Goal: Find contact information: Find contact information

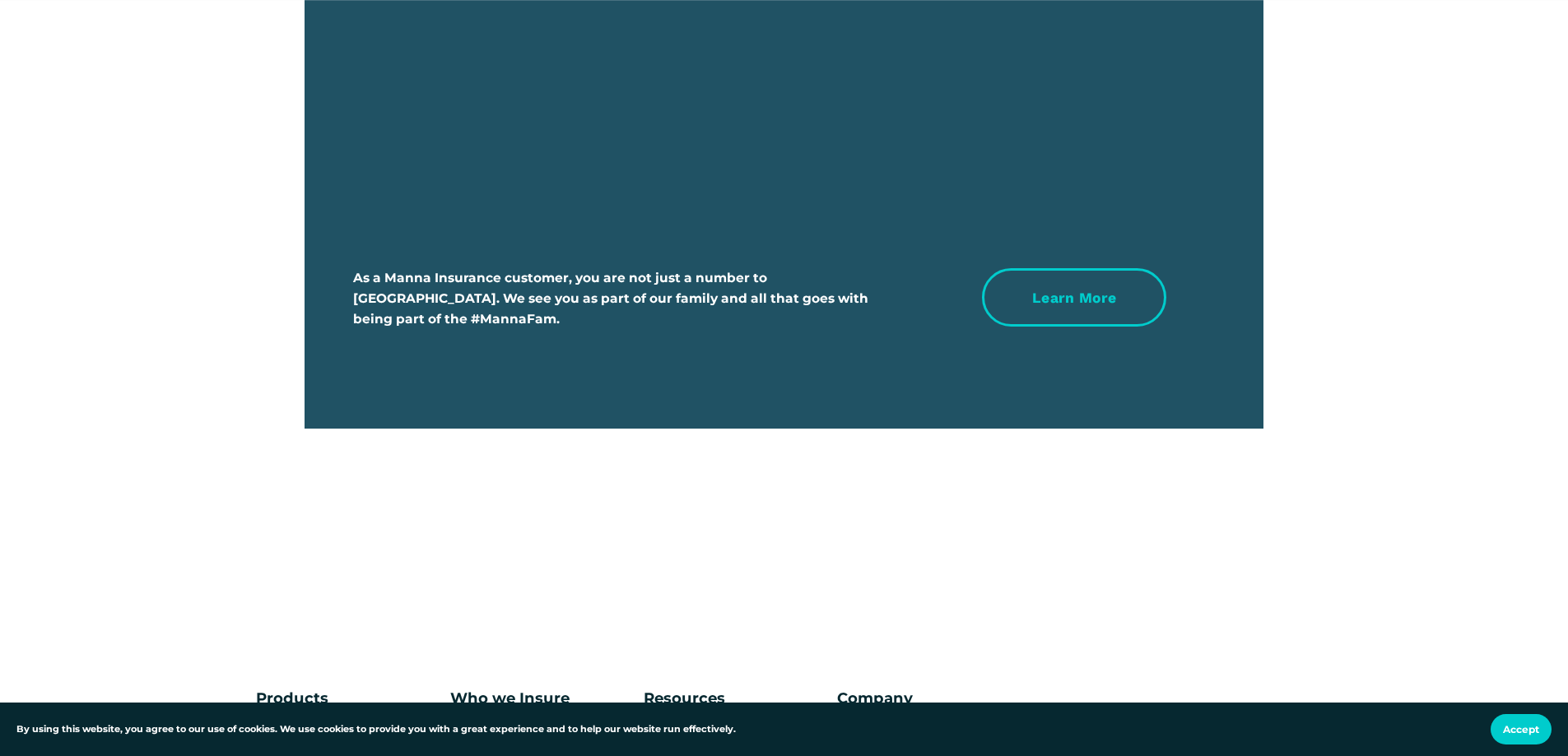
scroll to position [6146, 0]
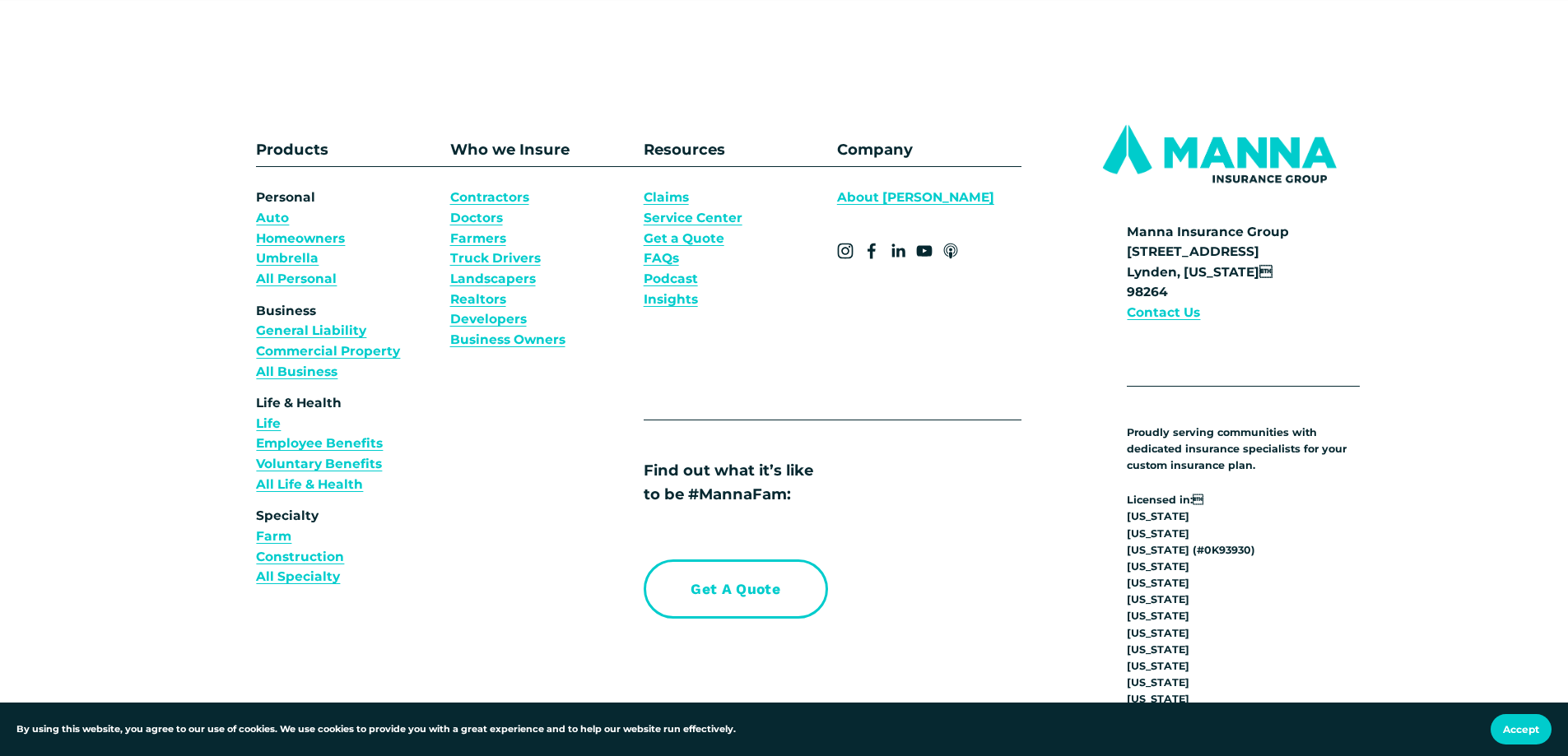
click at [1166, 321] on strong "Contact Us" at bounding box center [1163, 313] width 73 height 16
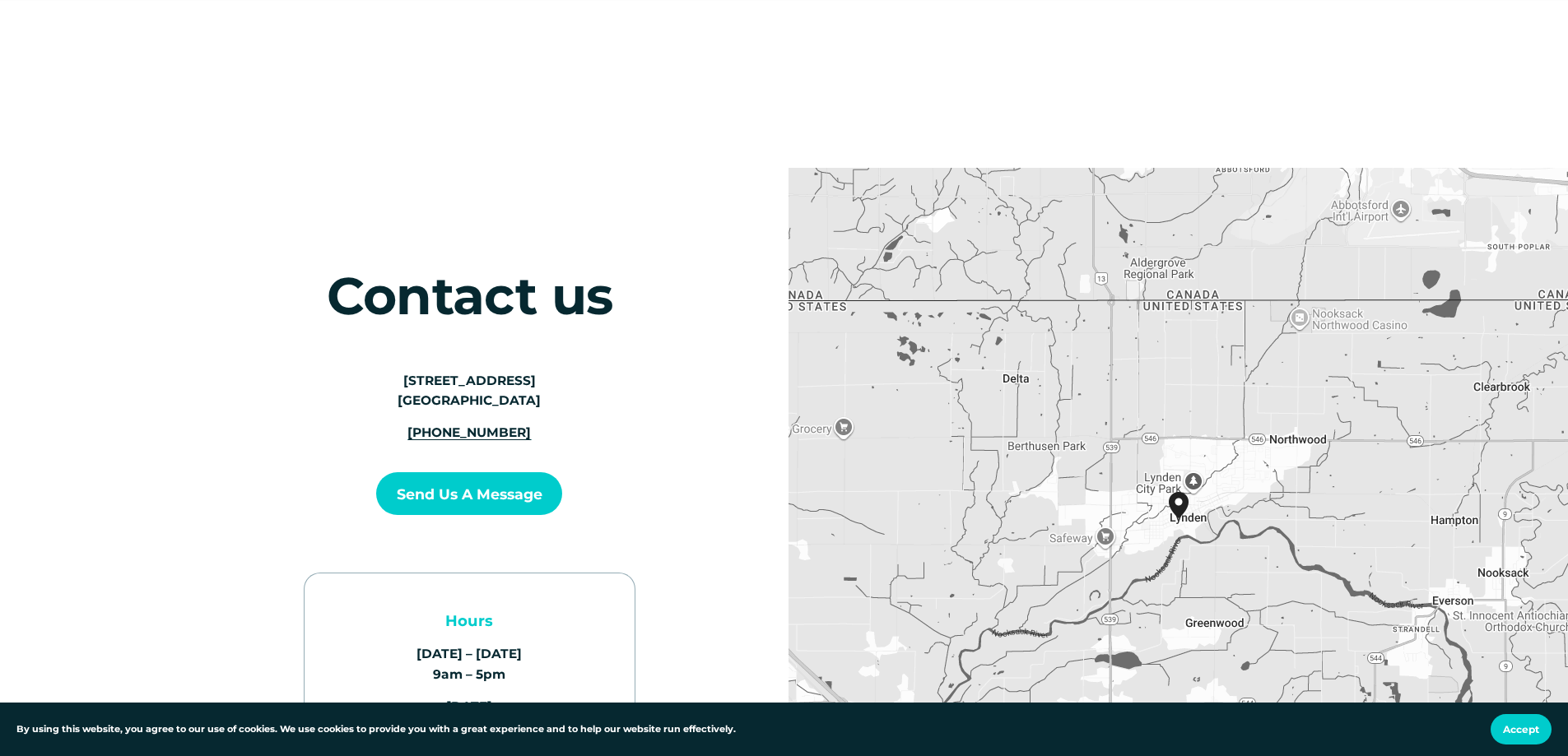
scroll to position [329, 0]
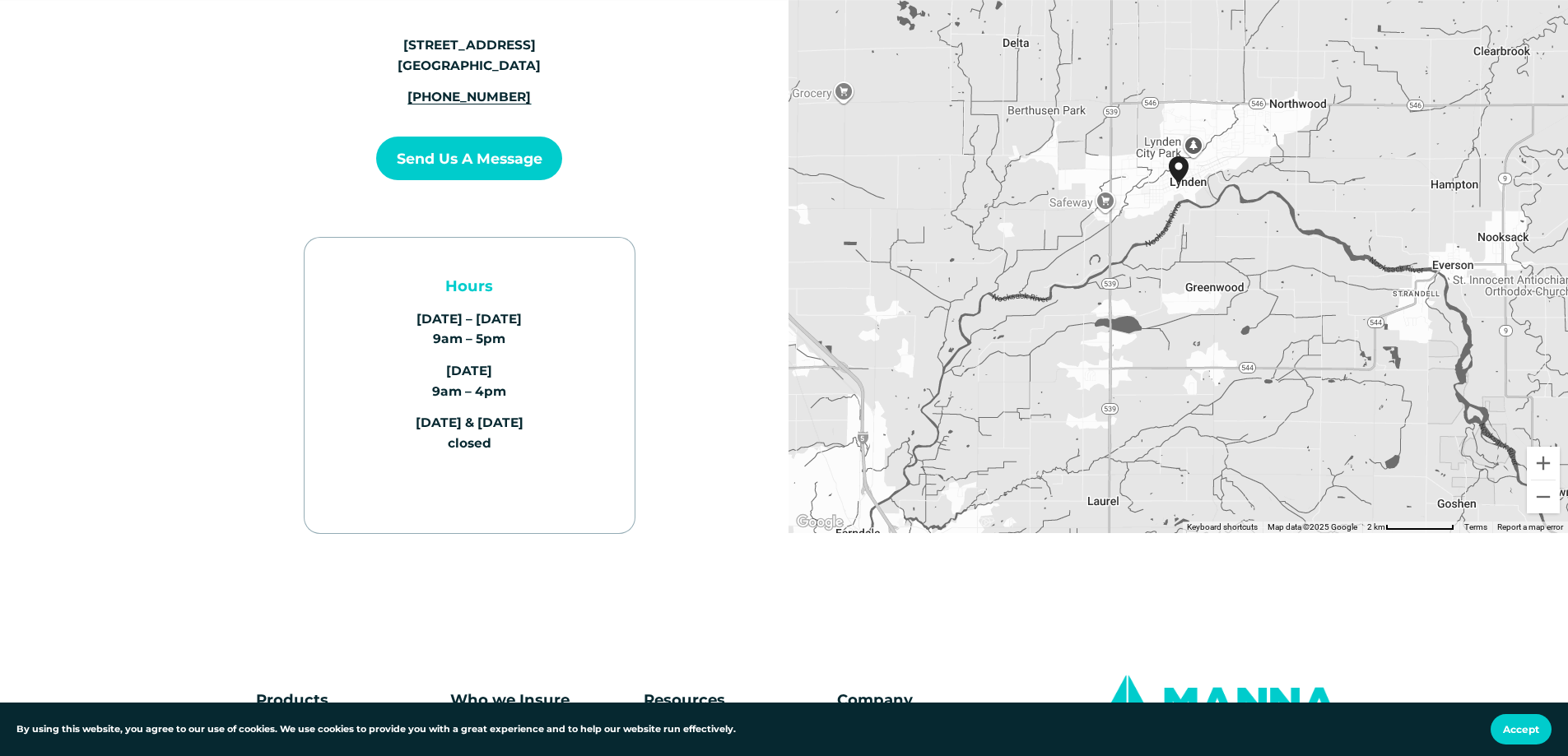
click at [509, 159] on button "Send us a Message" at bounding box center [468, 158] width 186 height 44
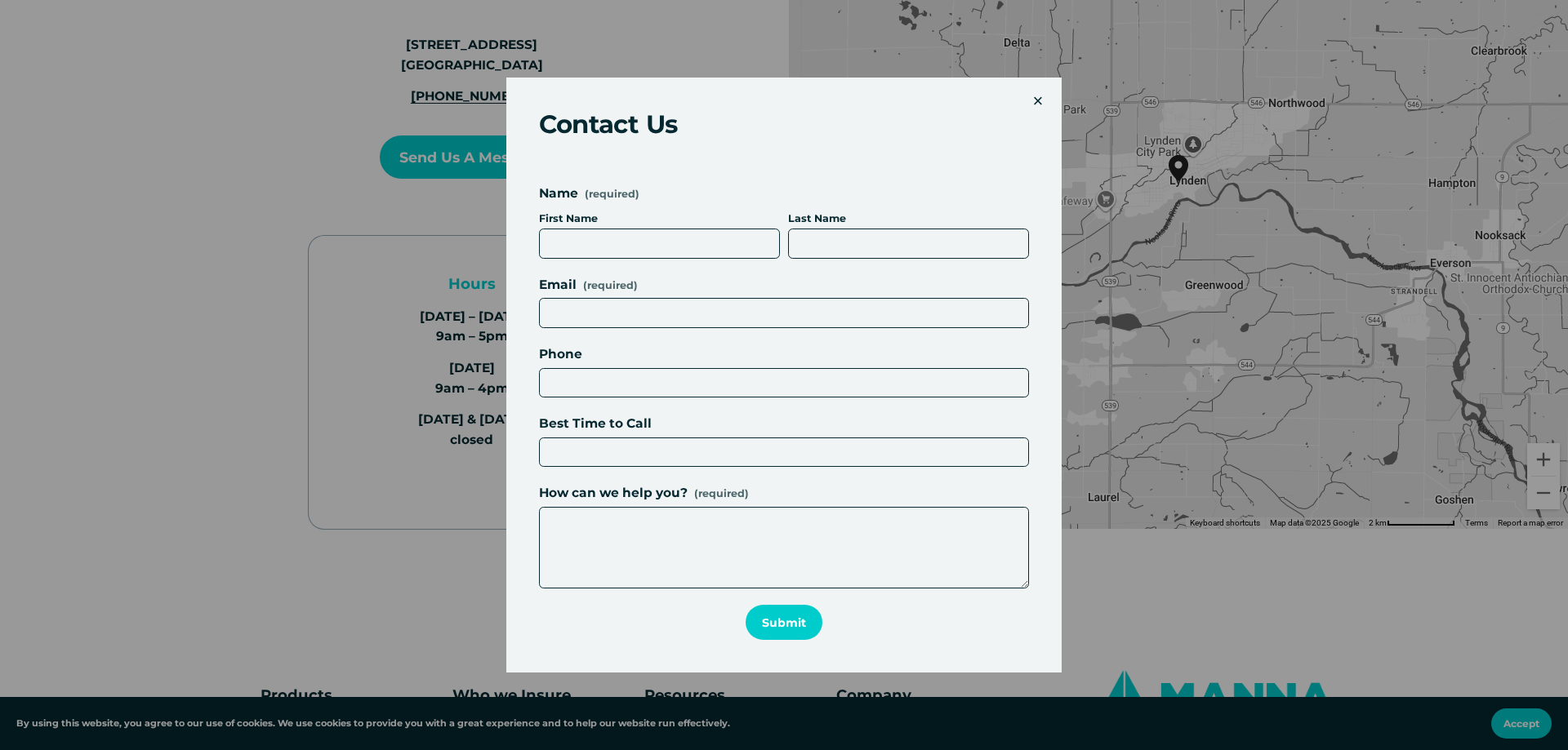
click at [1032, 97] on div "×" at bounding box center [1038, 101] width 18 height 18
